Goal: Navigation & Orientation: Find specific page/section

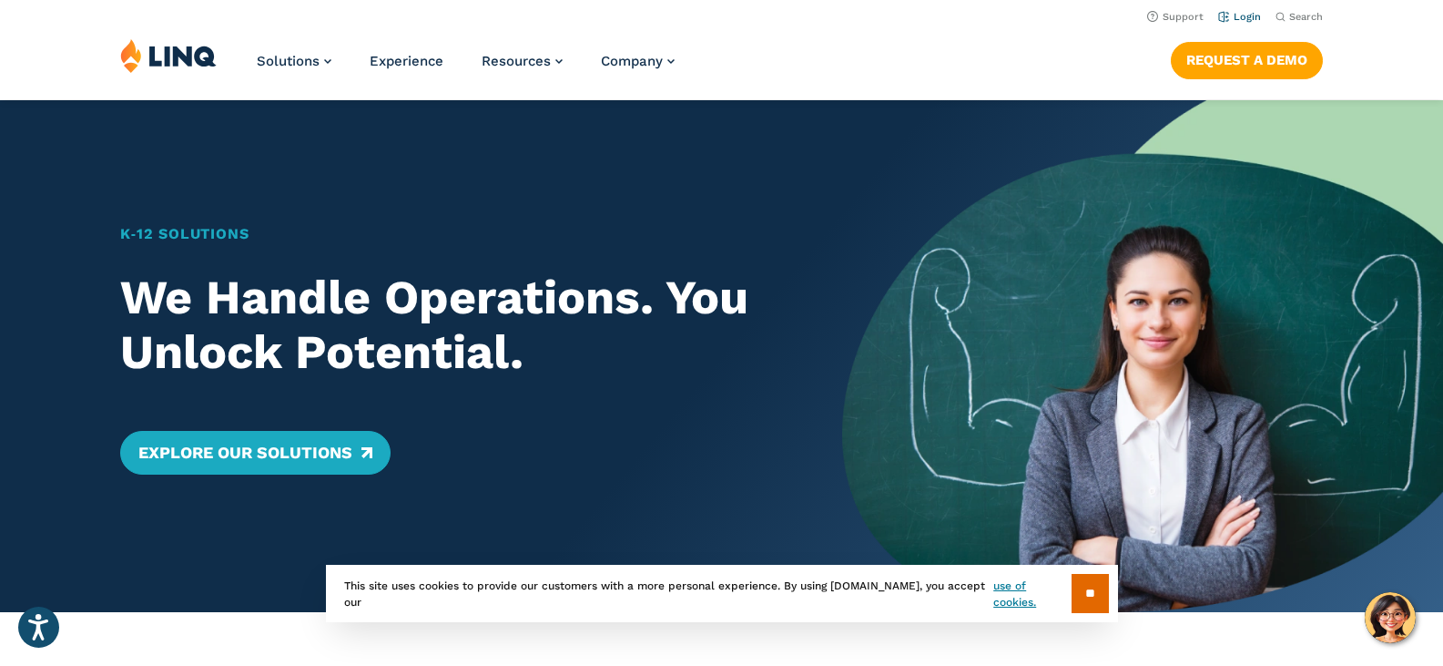
click at [1239, 16] on link "Login" at bounding box center [1239, 17] width 43 height 12
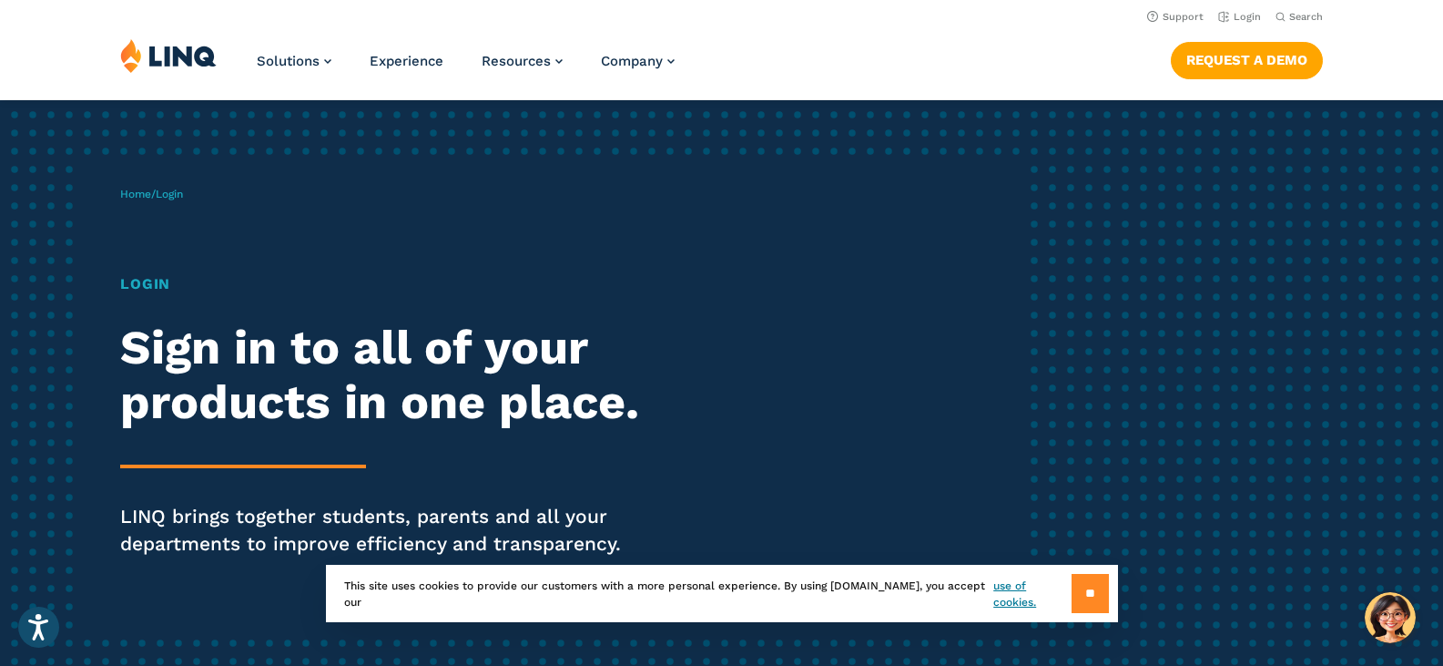
click at [1097, 590] on input "**" at bounding box center [1090, 593] width 37 height 39
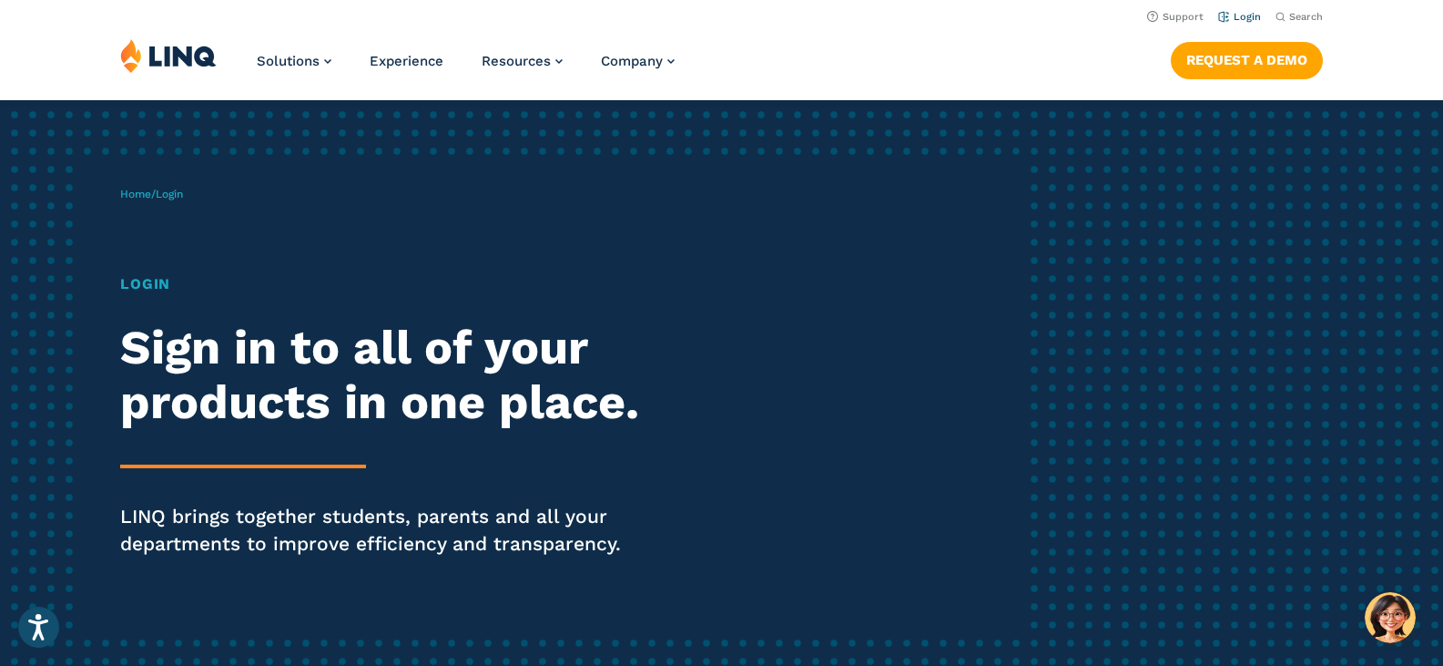
click at [1247, 13] on link "Login" at bounding box center [1239, 17] width 43 height 12
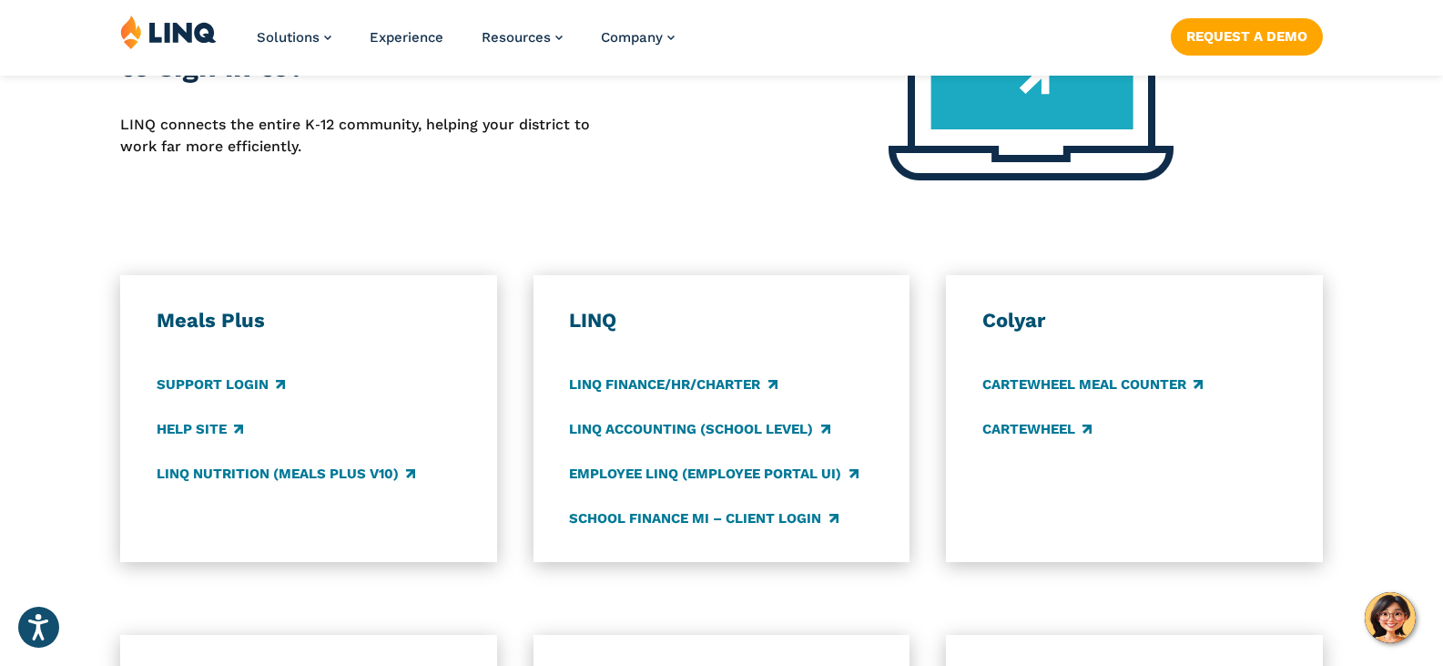
scroll to position [857, 0]
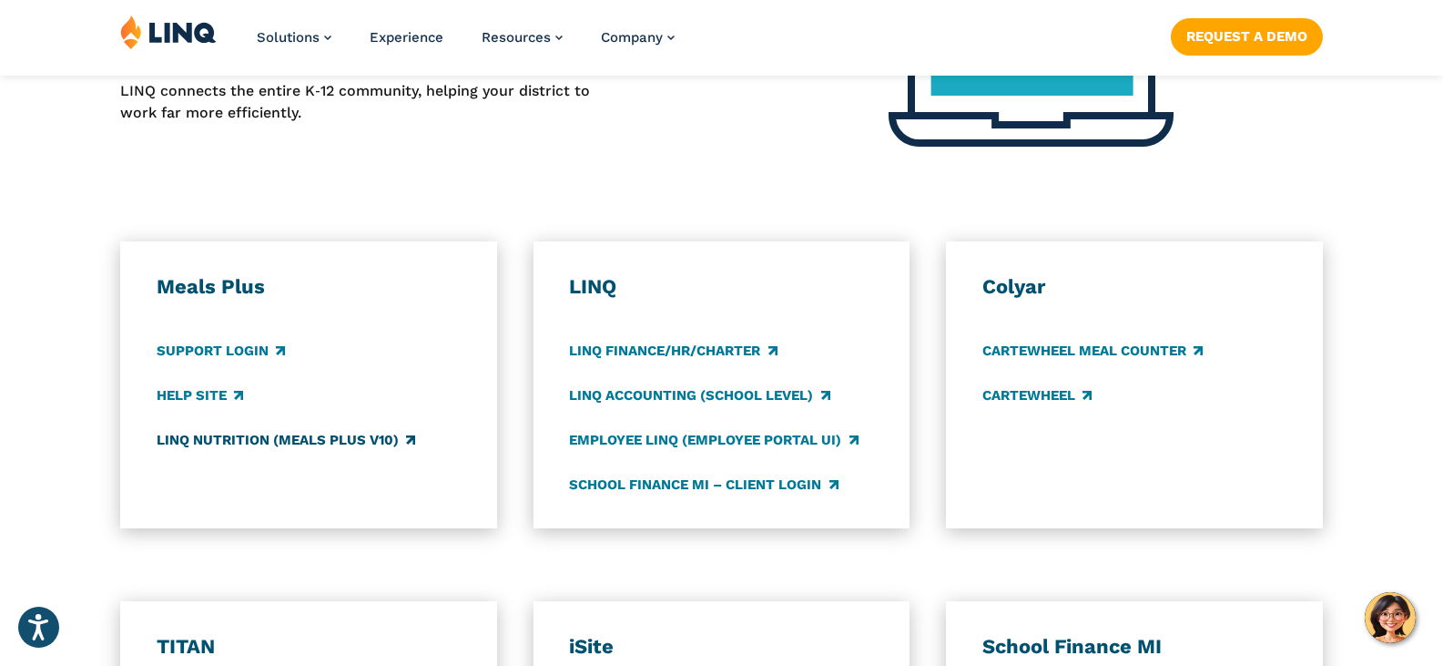
click at [253, 443] on link "LINQ Nutrition (Meals Plus v10)" at bounding box center [286, 440] width 259 height 20
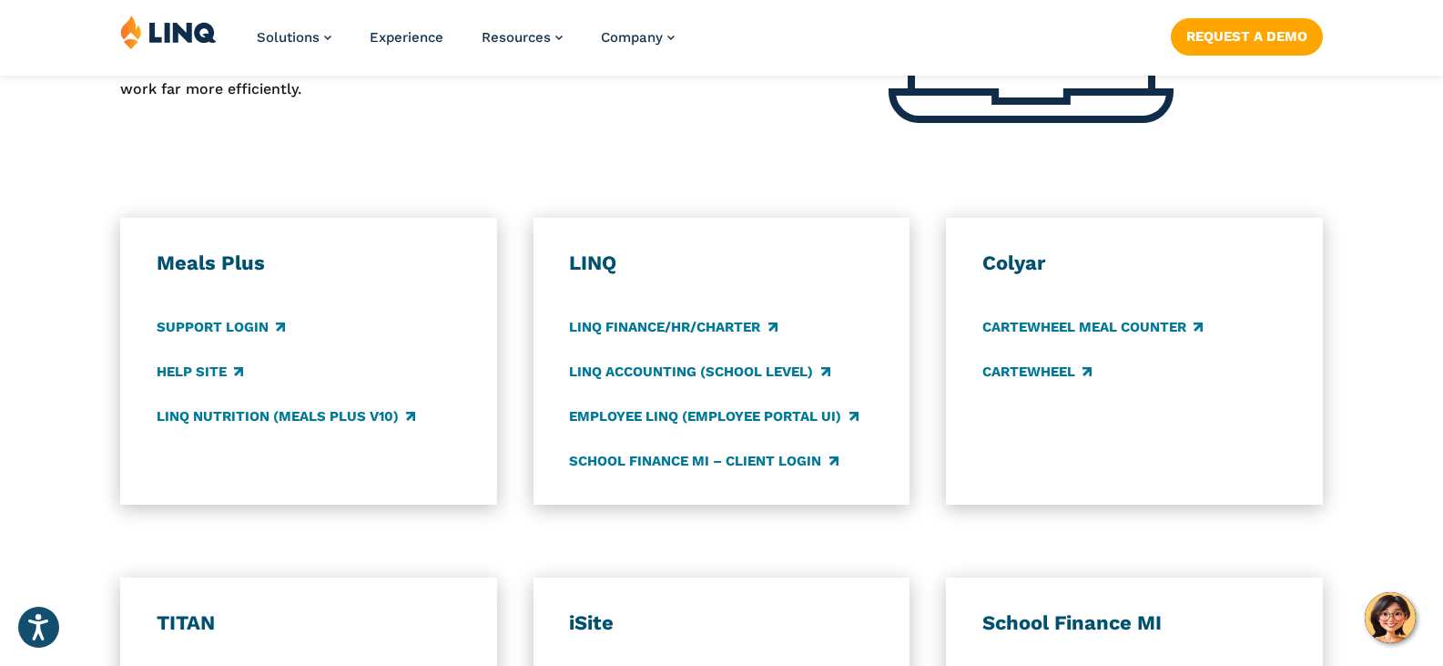
scroll to position [884, 0]
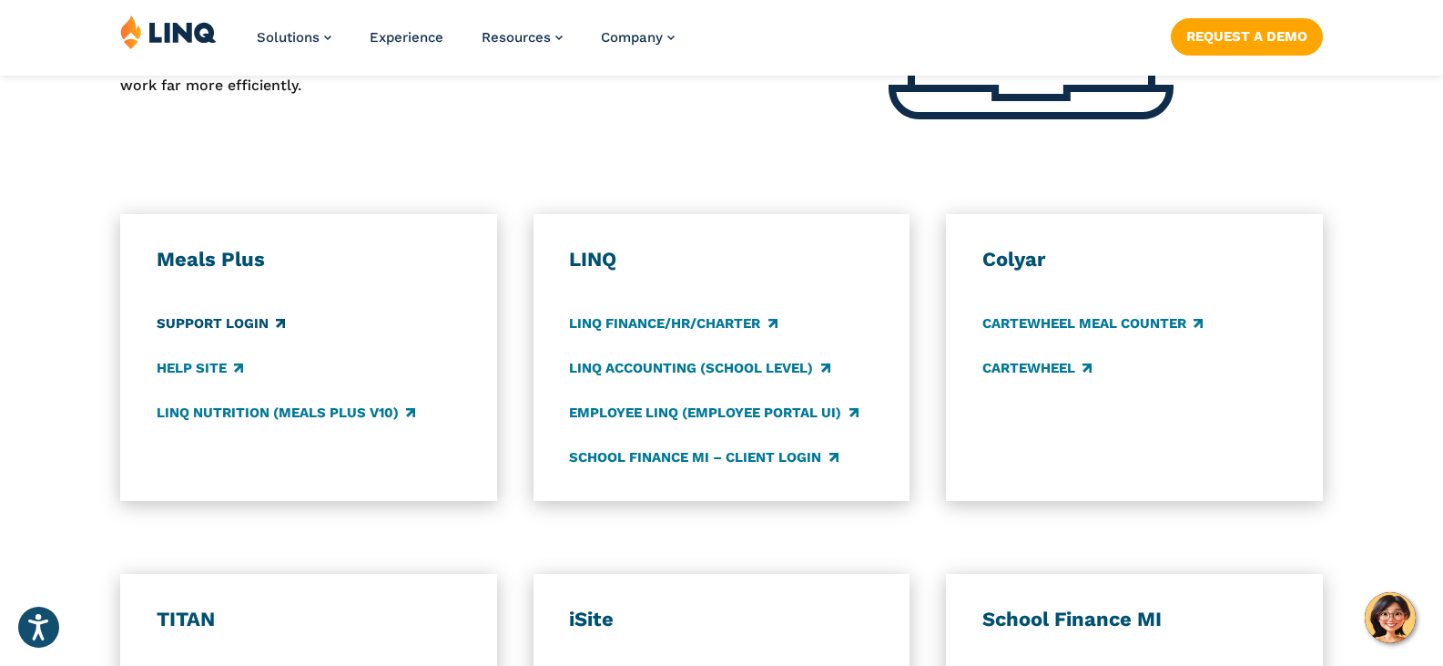
click at [244, 324] on link "Support Login" at bounding box center [221, 323] width 128 height 20
